Goal: Information Seeking & Learning: Learn about a topic

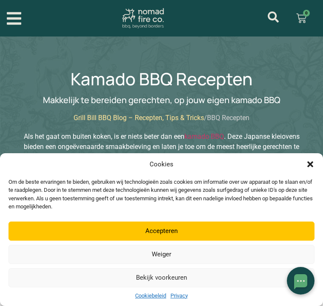
click at [174, 231] on button "Accepteren" at bounding box center [161, 231] width 306 height 19
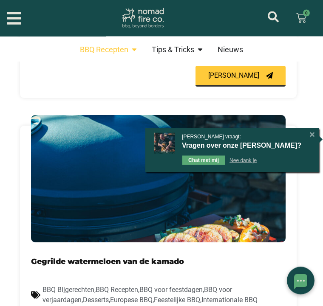
scroll to position [701, 0]
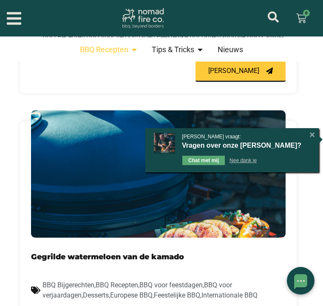
click at [308, 139] on div "[X]" at bounding box center [311, 135] width 8 height 8
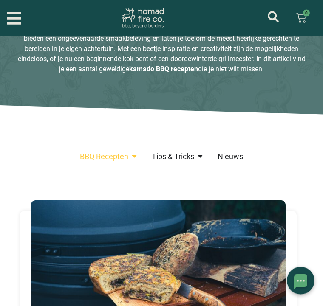
scroll to position [0, 0]
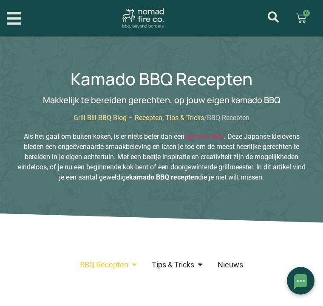
click at [125, 269] on span "BBQ Recepten" at bounding box center [104, 264] width 48 height 17
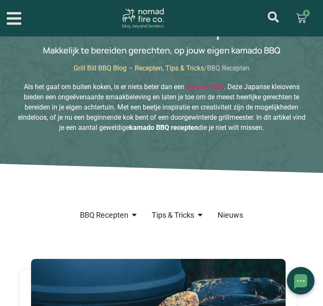
scroll to position [52, 0]
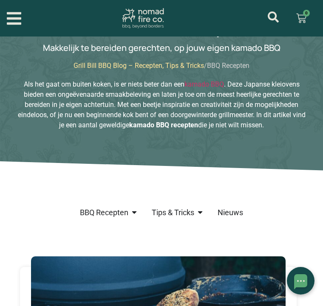
click at [127, 212] on span "BBQ Recepten" at bounding box center [104, 212] width 48 height 17
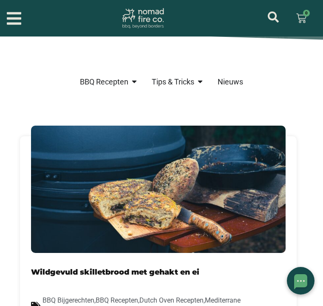
scroll to position [172, 0]
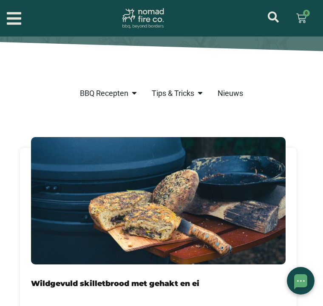
click at [131, 95] on icon "Menu" at bounding box center [134, 93] width 8 height 8
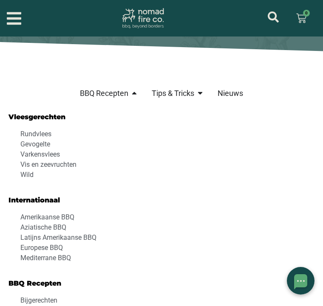
click at [60, 227] on span "Aziatische BBQ" at bounding box center [42, 228] width 48 height 10
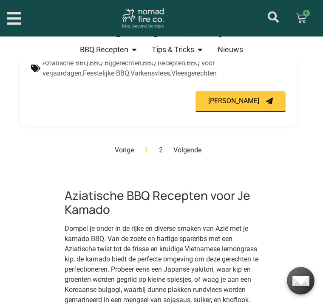
scroll to position [2247, 0]
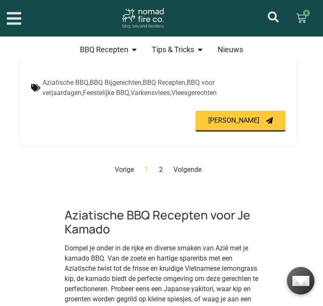
click at [194, 174] on link "Volgende" at bounding box center [187, 170] width 28 height 8
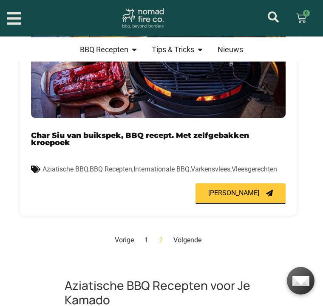
scroll to position [1311, 0]
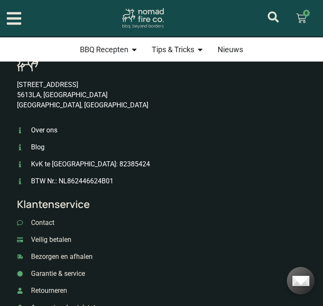
scroll to position [2222, 0]
